Goal: Transaction & Acquisition: Purchase product/service

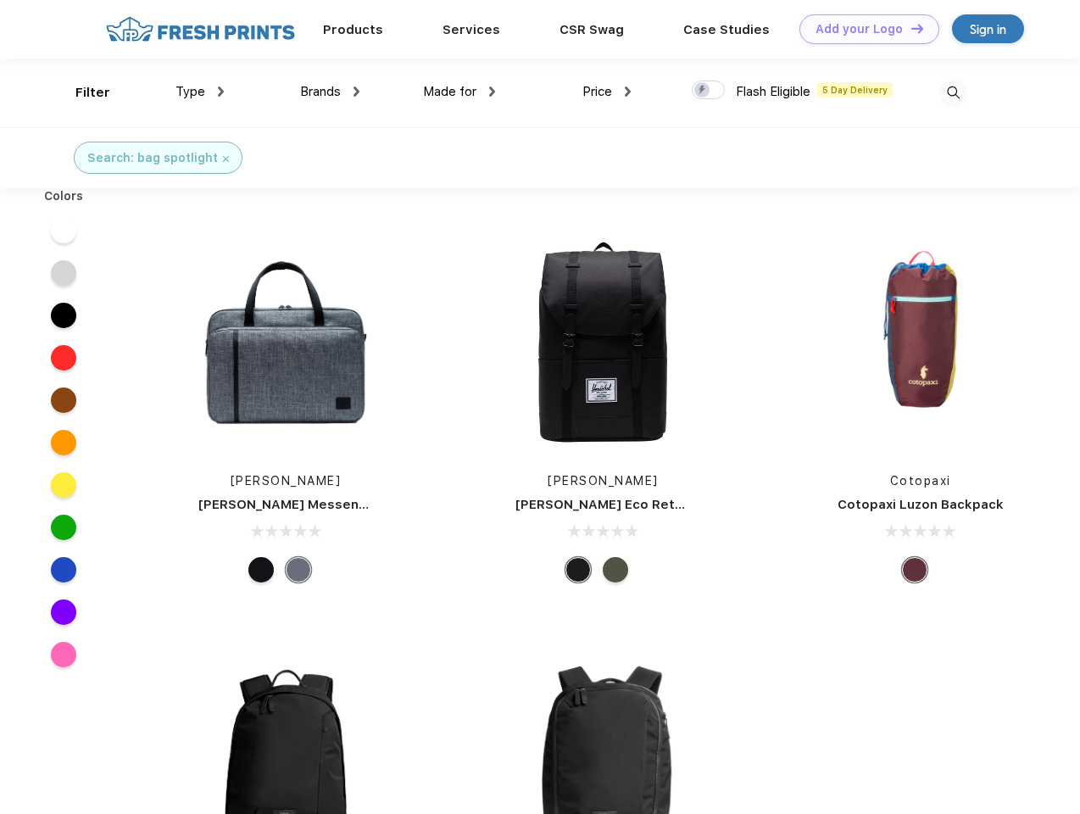
scroll to position [1, 0]
click at [863, 29] on link "Add your Logo Design Tool" at bounding box center [869, 29] width 140 height 30
click at [0, 0] on div "Design Tool" at bounding box center [0, 0] width 0 height 0
click at [910, 28] on link "Add your Logo Design Tool" at bounding box center [869, 29] width 140 height 30
click at [81, 92] on div "Filter" at bounding box center [92, 92] width 35 height 19
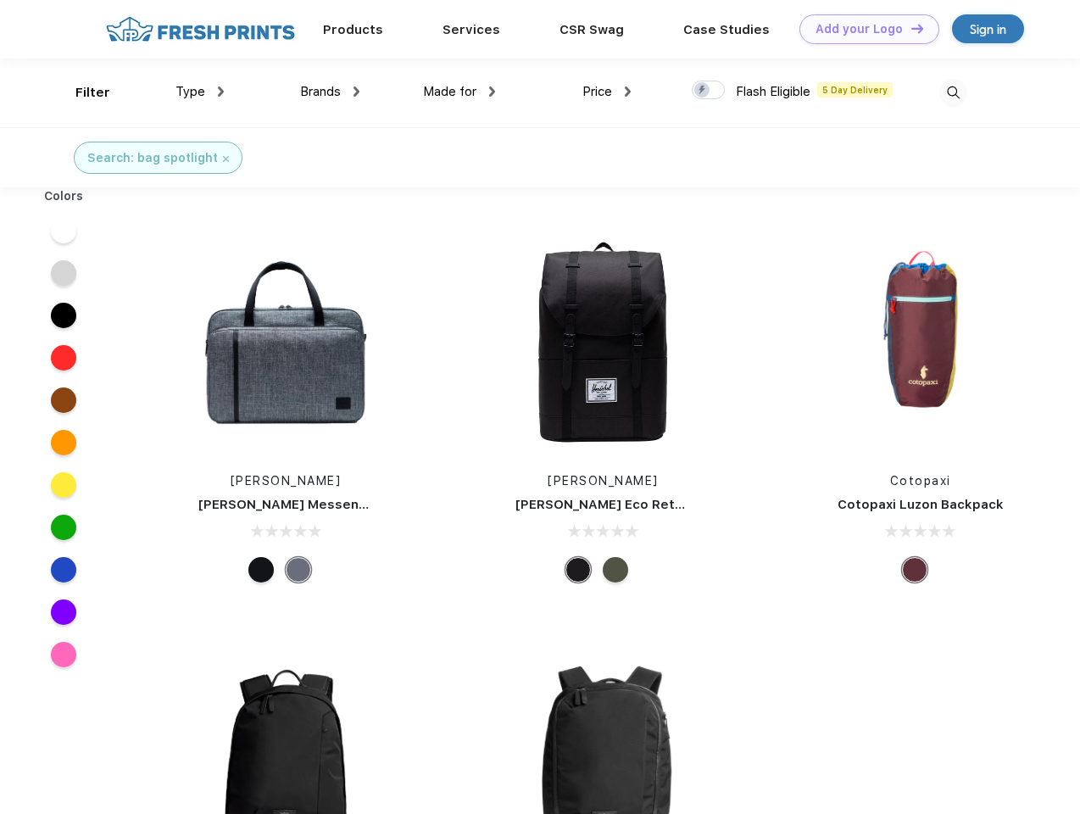
click at [200, 92] on span "Type" at bounding box center [190, 91] width 30 height 15
click at [330, 92] on span "Brands" at bounding box center [320, 91] width 41 height 15
click at [460, 92] on span "Made for" at bounding box center [449, 91] width 53 height 15
click at [607, 92] on span "Price" at bounding box center [597, 91] width 30 height 15
click at [709, 91] on div at bounding box center [708, 90] width 33 height 19
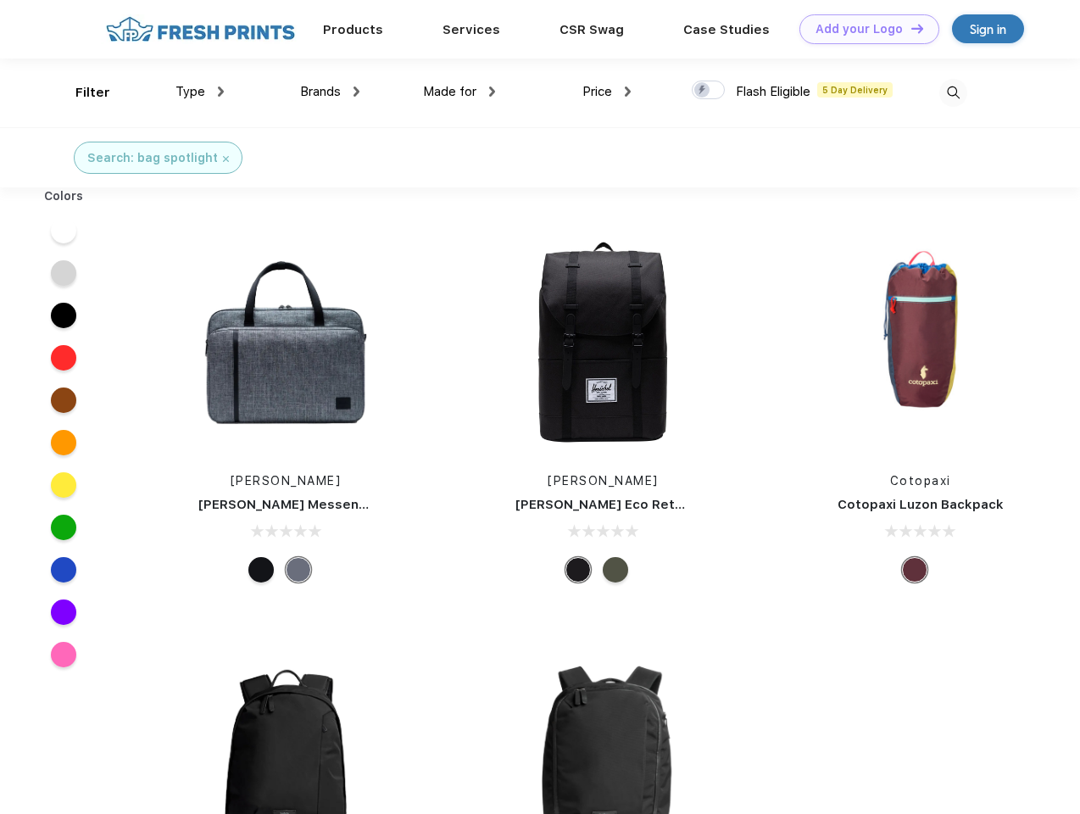
click at [703, 91] on input "checkbox" at bounding box center [697, 85] width 11 height 11
click at [953, 92] on img at bounding box center [953, 93] width 28 height 28
